Goal: Information Seeking & Learning: Understand process/instructions

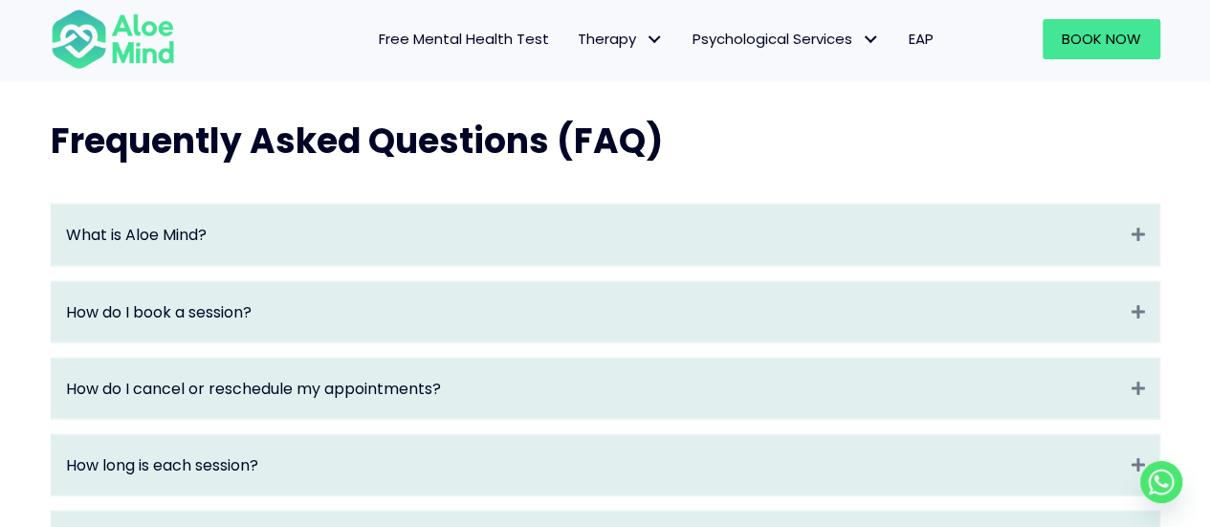
scroll to position [2009, 0]
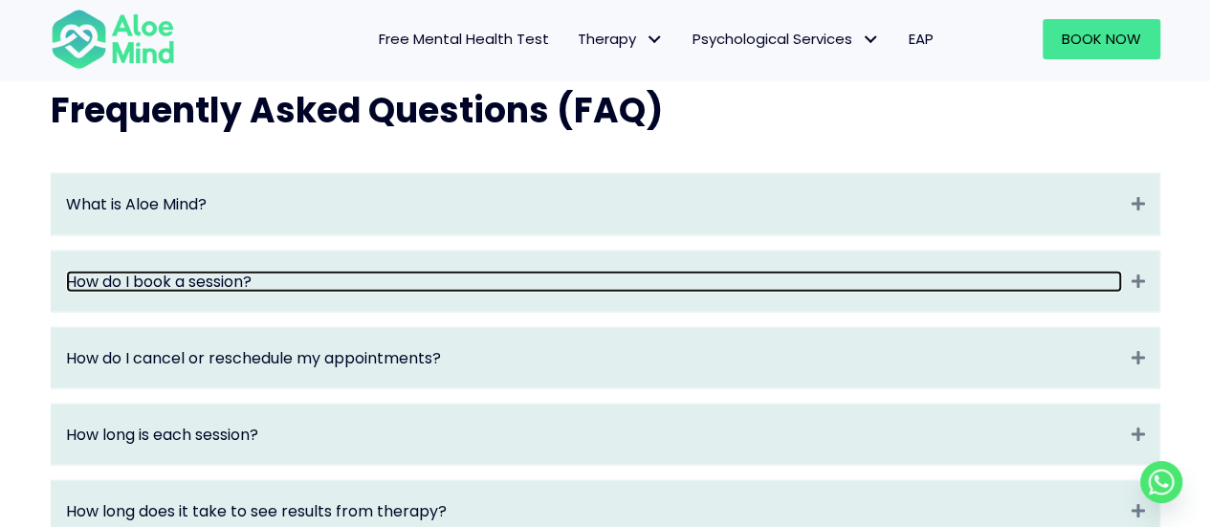
click at [967, 291] on link "How do I book a session?" at bounding box center [594, 282] width 1056 height 22
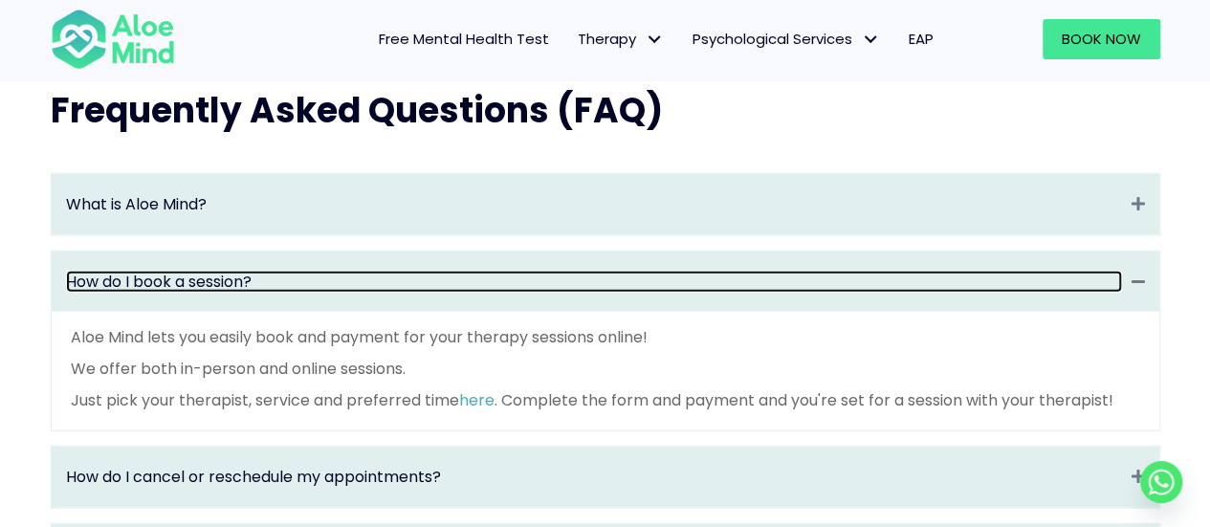
click at [966, 291] on link "How do I book a session?" at bounding box center [594, 282] width 1056 height 22
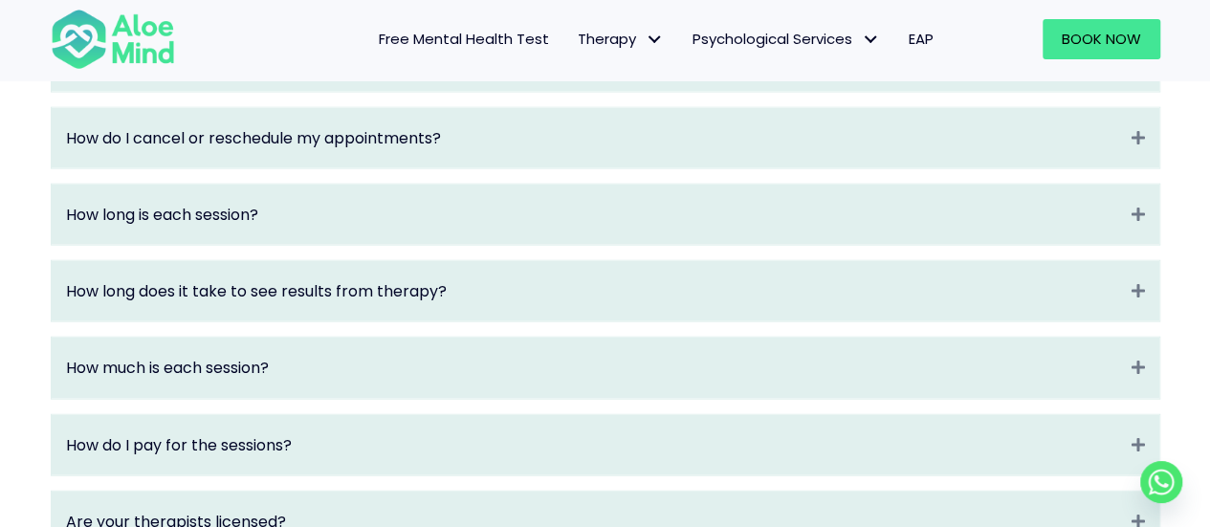
scroll to position [2296, 0]
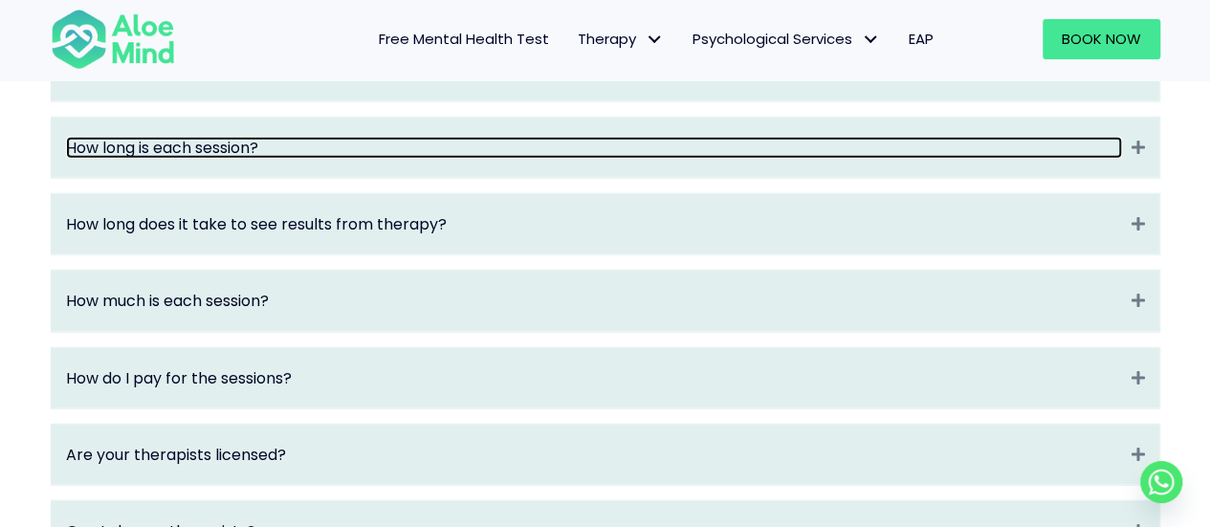
click at [960, 159] on link "How long is each session?" at bounding box center [594, 148] width 1056 height 22
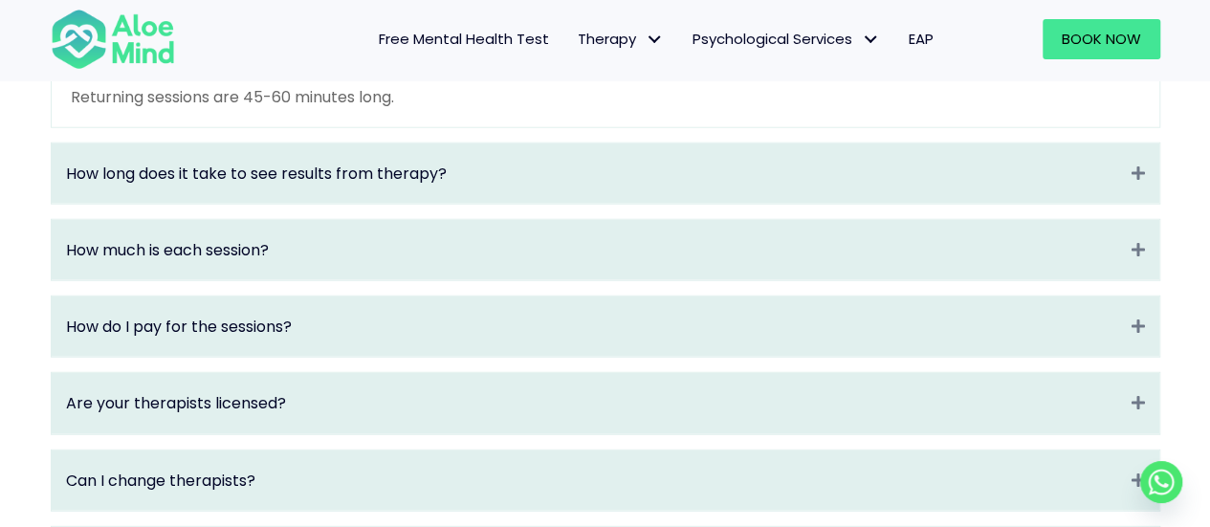
scroll to position [2488, 0]
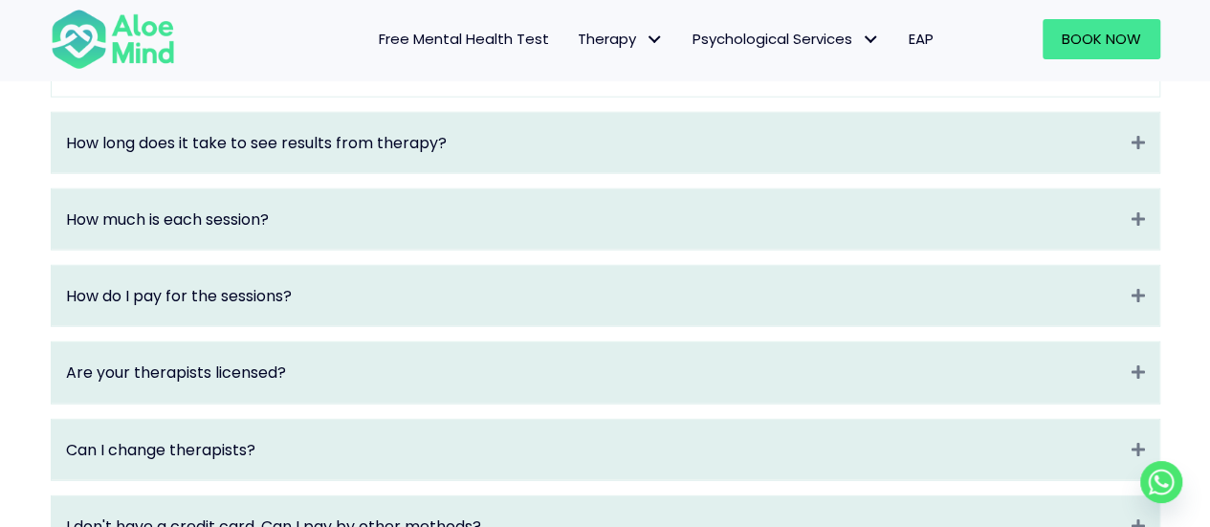
click at [842, 250] on div "How much is each session? Expand" at bounding box center [606, 219] width 1108 height 60
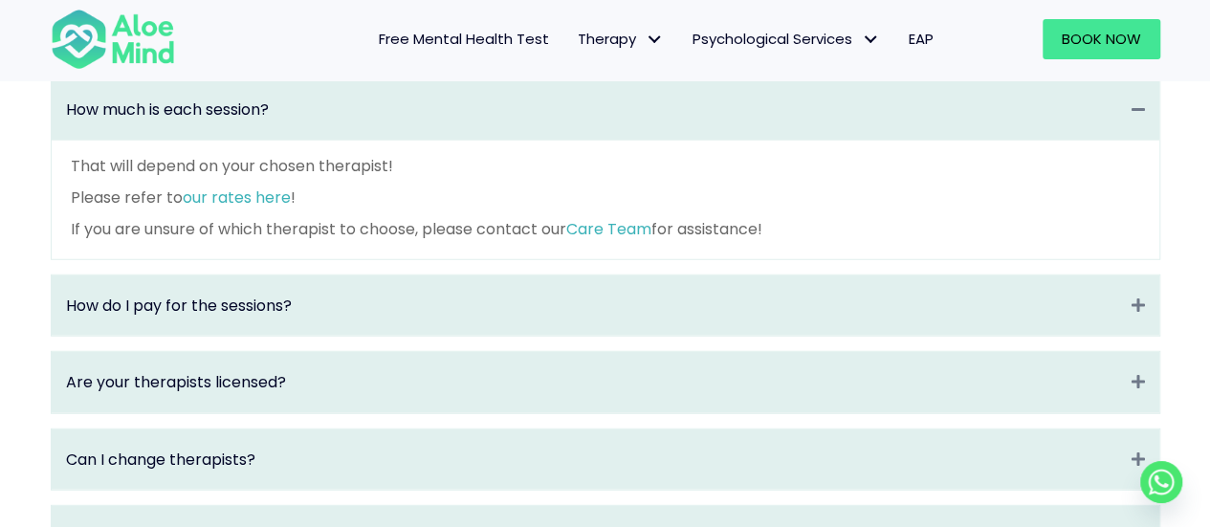
scroll to position [2583, 0]
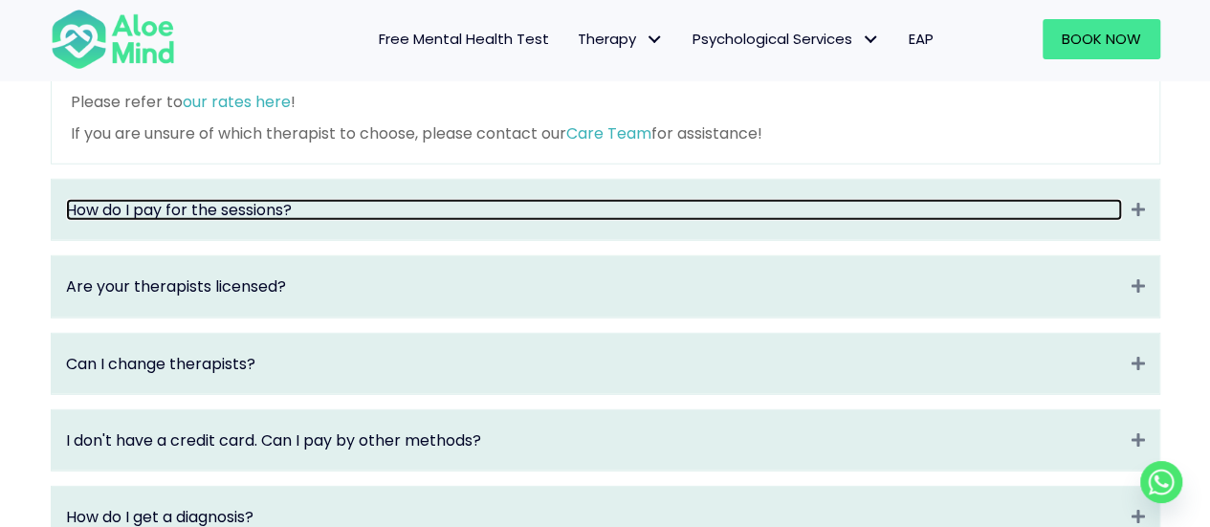
click at [838, 221] on link "How do I pay for the sessions?" at bounding box center [594, 210] width 1056 height 22
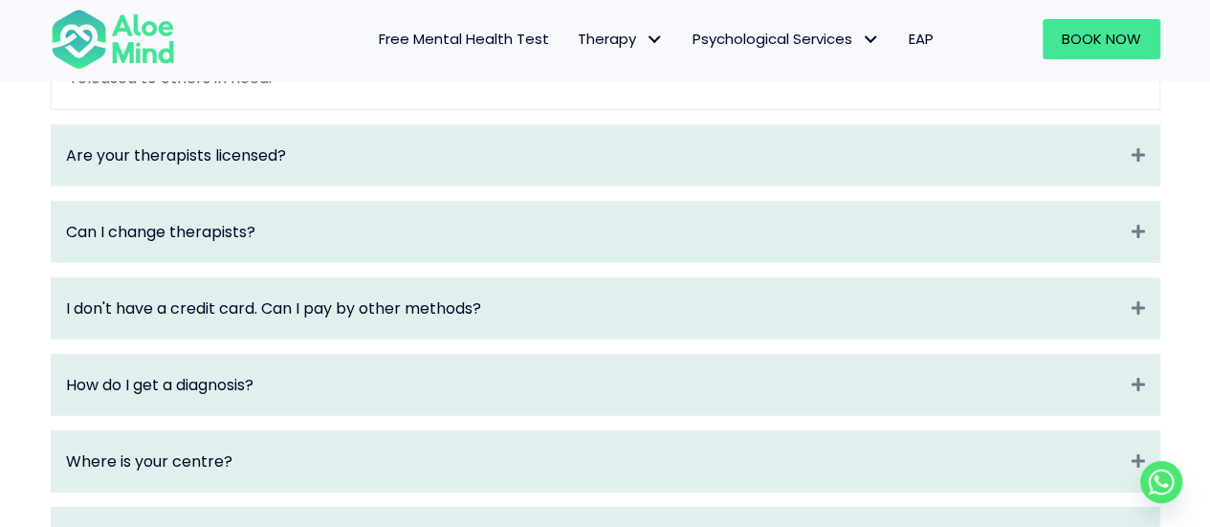
scroll to position [2757, 0]
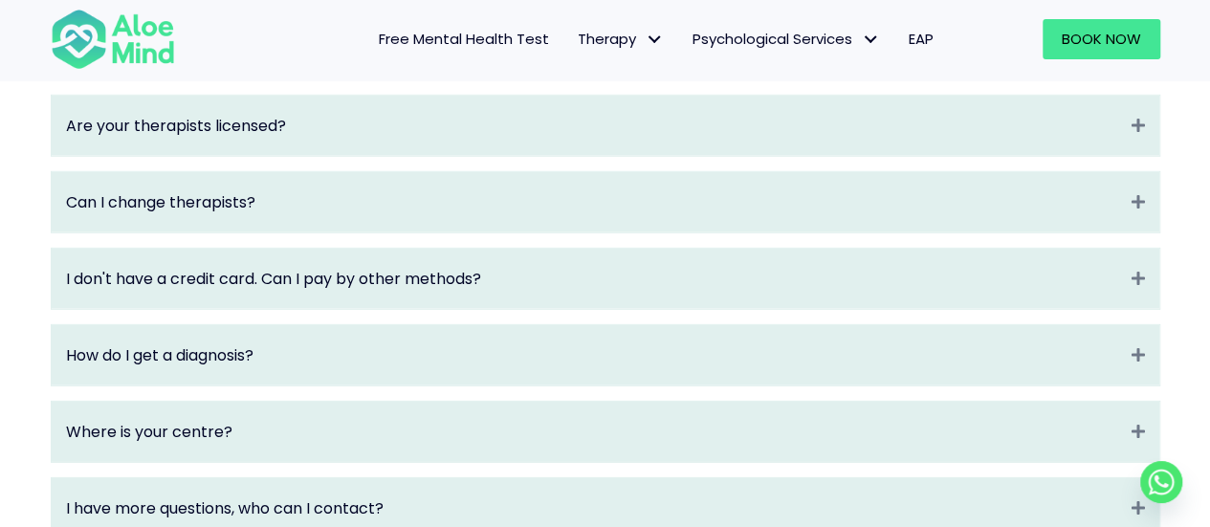
click at [574, 207] on div "Can I change therapists? Expand" at bounding box center [606, 202] width 1108 height 60
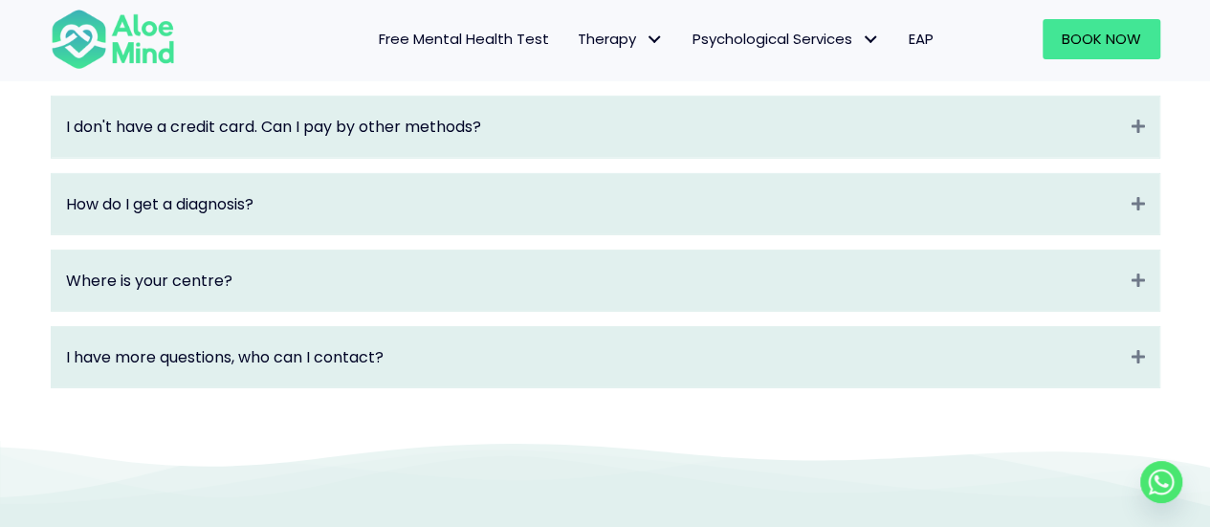
scroll to position [3006, 0]
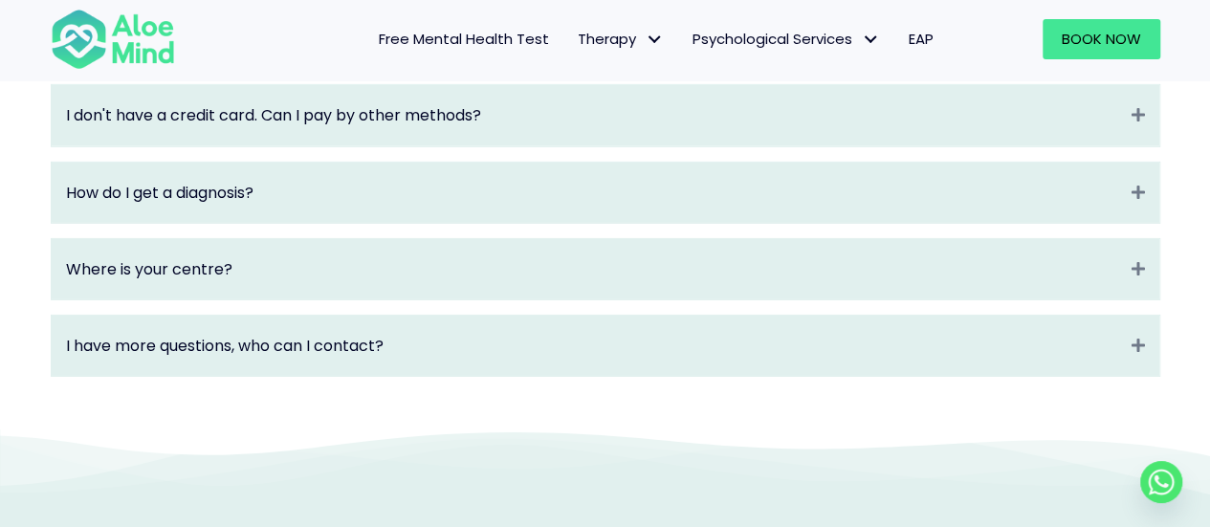
click at [761, 145] on div "I don't have a credit card. Can I pay by other methods? Expand" at bounding box center [606, 115] width 1108 height 60
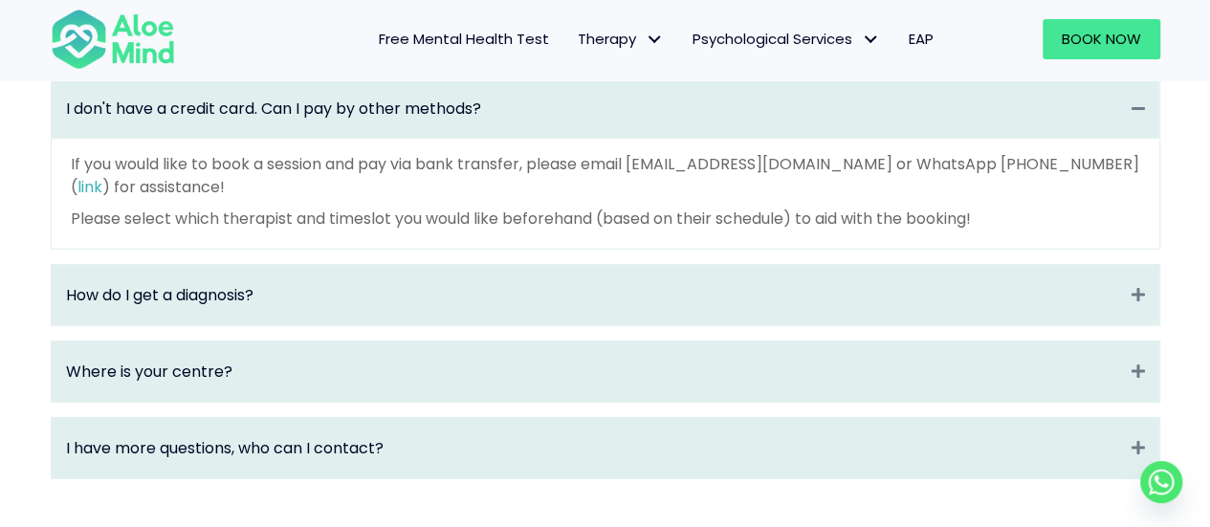
scroll to position [2891, 0]
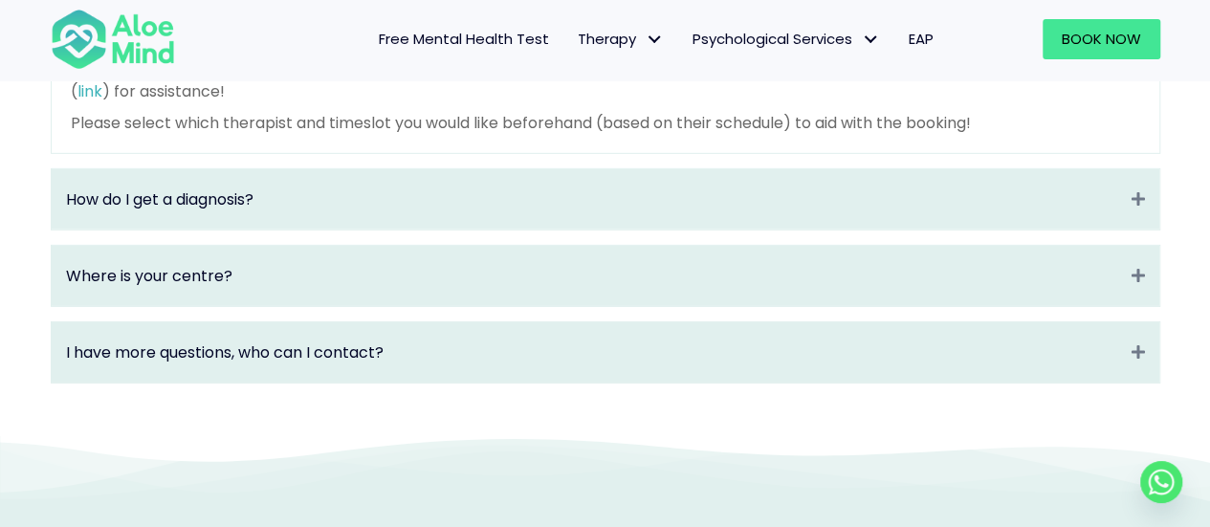
click at [697, 201] on div "How do I get a diagnosis? Expand" at bounding box center [606, 199] width 1108 height 60
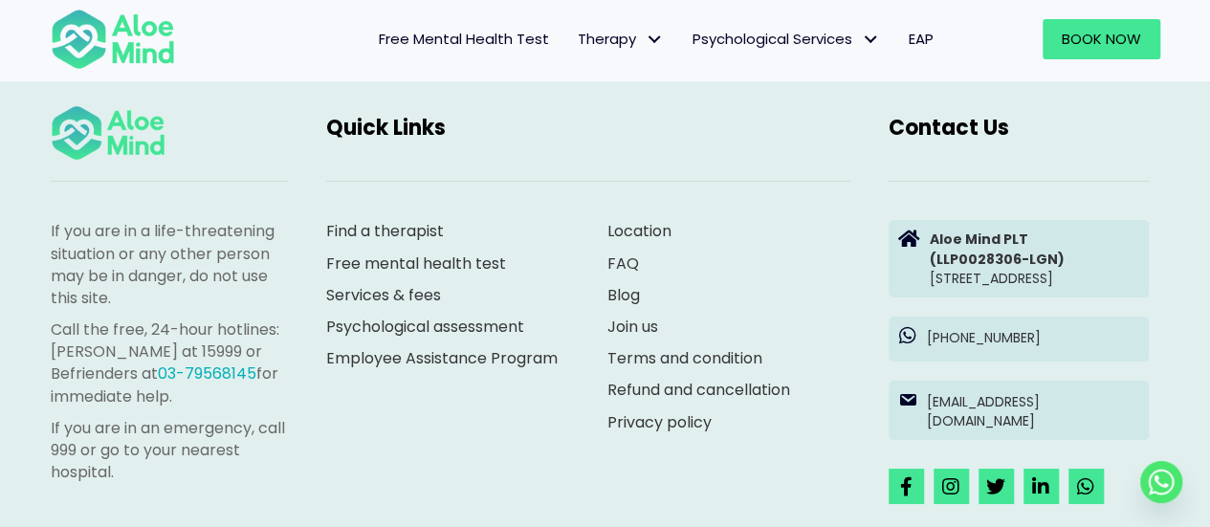
scroll to position [3447, 0]
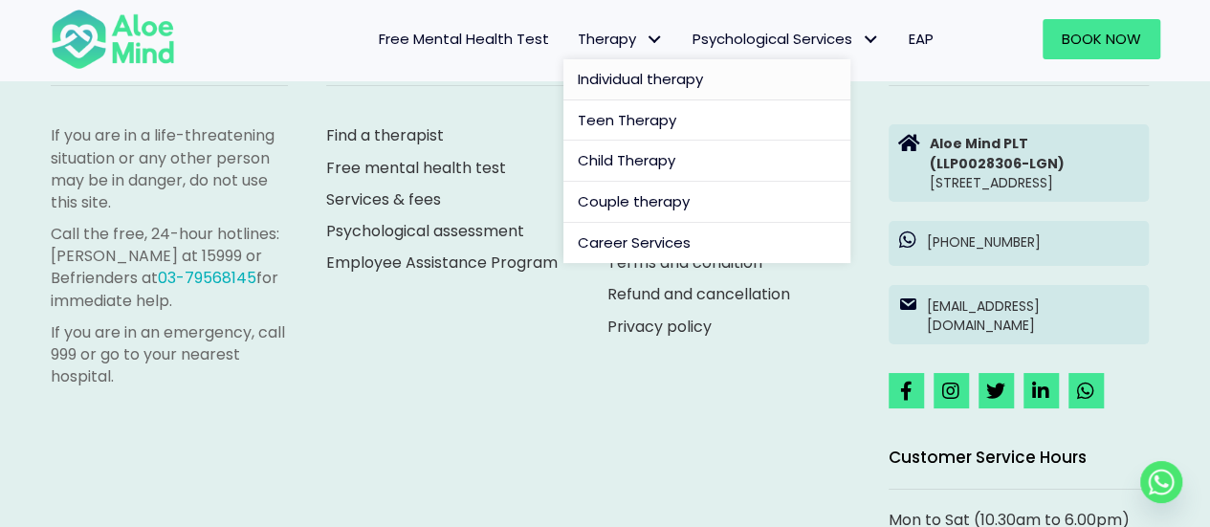
click at [637, 87] on span "Individual therapy" at bounding box center [640, 79] width 125 height 20
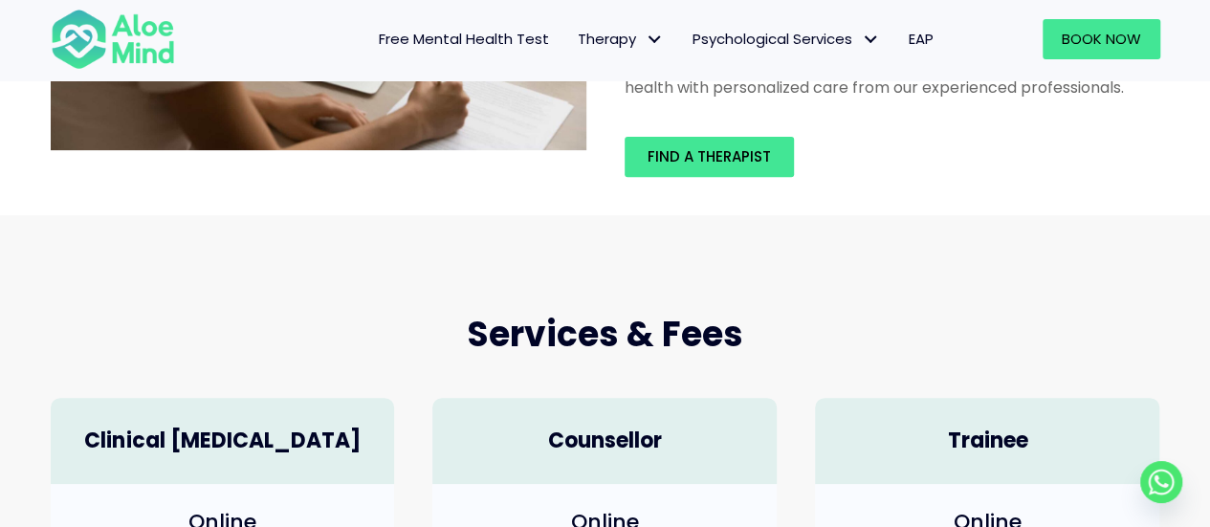
scroll to position [96, 0]
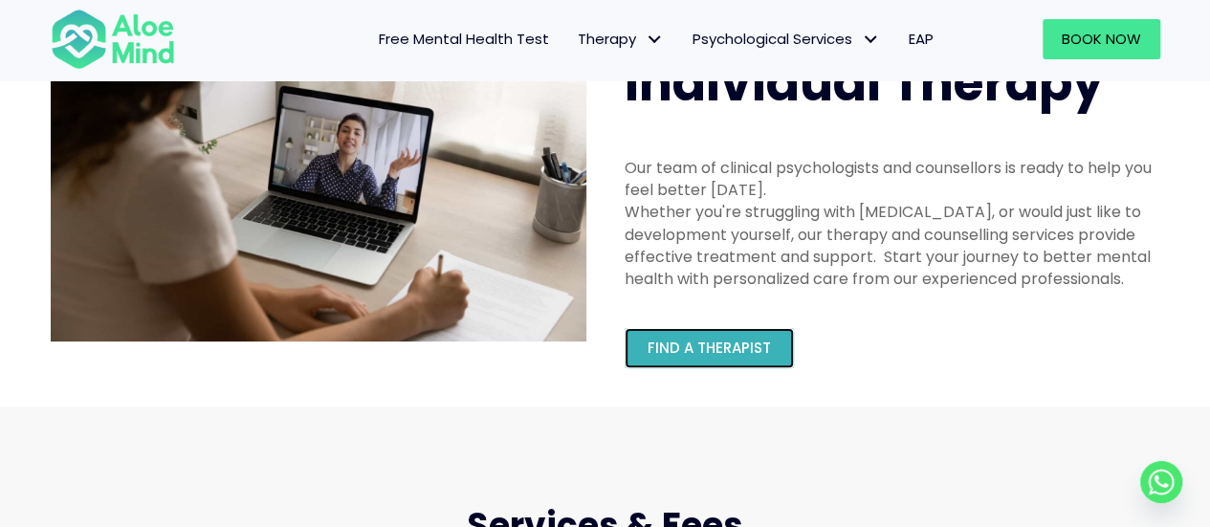
click at [673, 349] on span "Find a therapist" at bounding box center [709, 348] width 123 height 20
